Goal: Navigation & Orientation: Find specific page/section

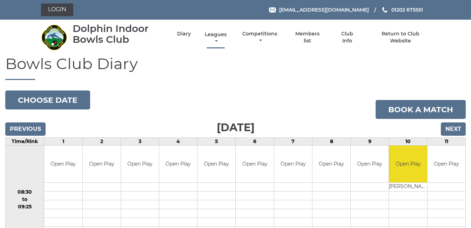
click at [216, 35] on link "Leagues" at bounding box center [215, 38] width 25 height 14
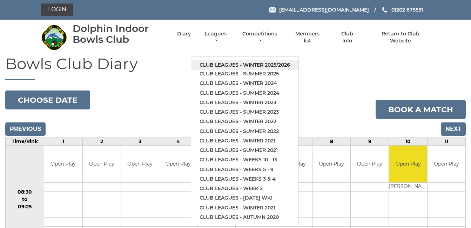
click at [228, 62] on link "Club leagues - Winter 2025/2026" at bounding box center [244, 64] width 107 height 9
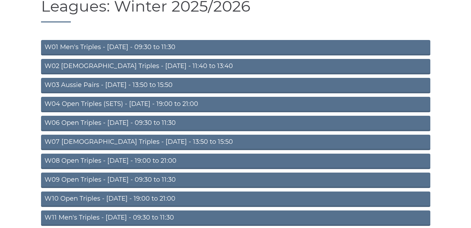
scroll to position [89, 0]
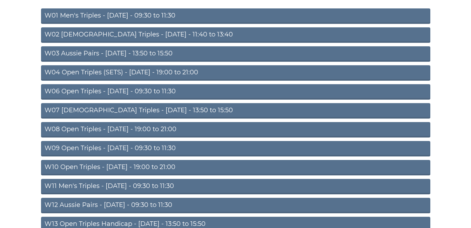
click at [182, 143] on link "W09 Open Triples - Wednesday - 09:30 to 11:30" at bounding box center [235, 148] width 389 height 15
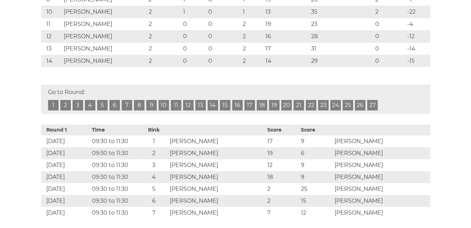
scroll to position [266, 0]
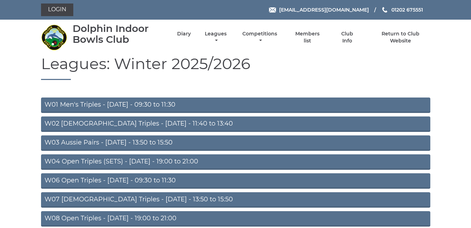
scroll to position [89, 0]
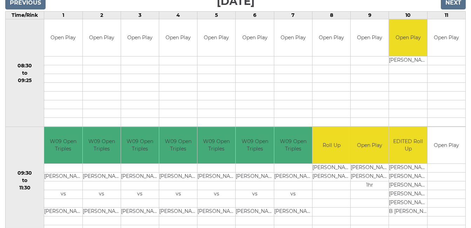
click at [465, 81] on td "Open Play" at bounding box center [446, 73] width 38 height 108
